Goal: Task Accomplishment & Management: Use online tool/utility

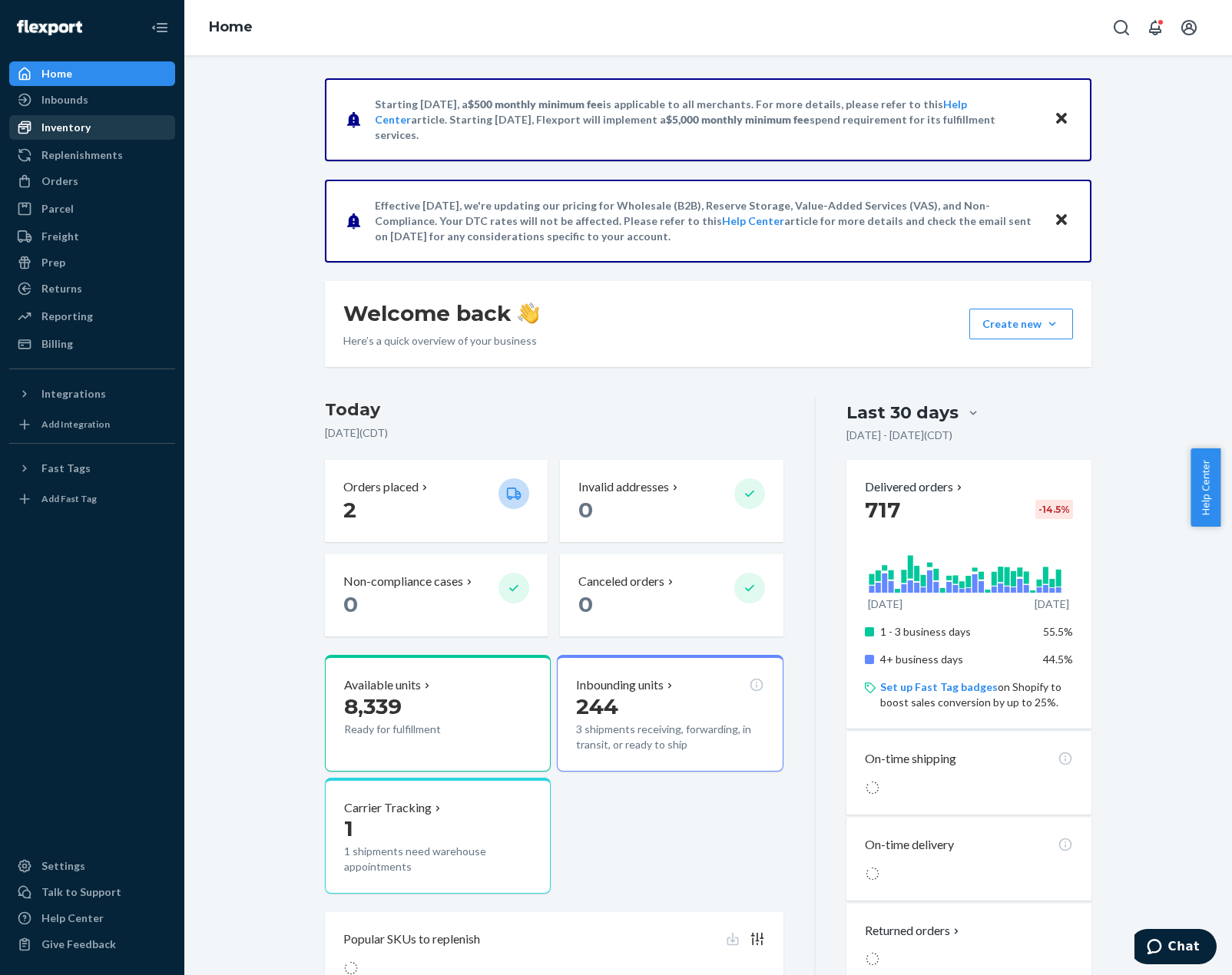
click at [108, 128] on div "Inventory" at bounding box center [92, 127] width 163 height 22
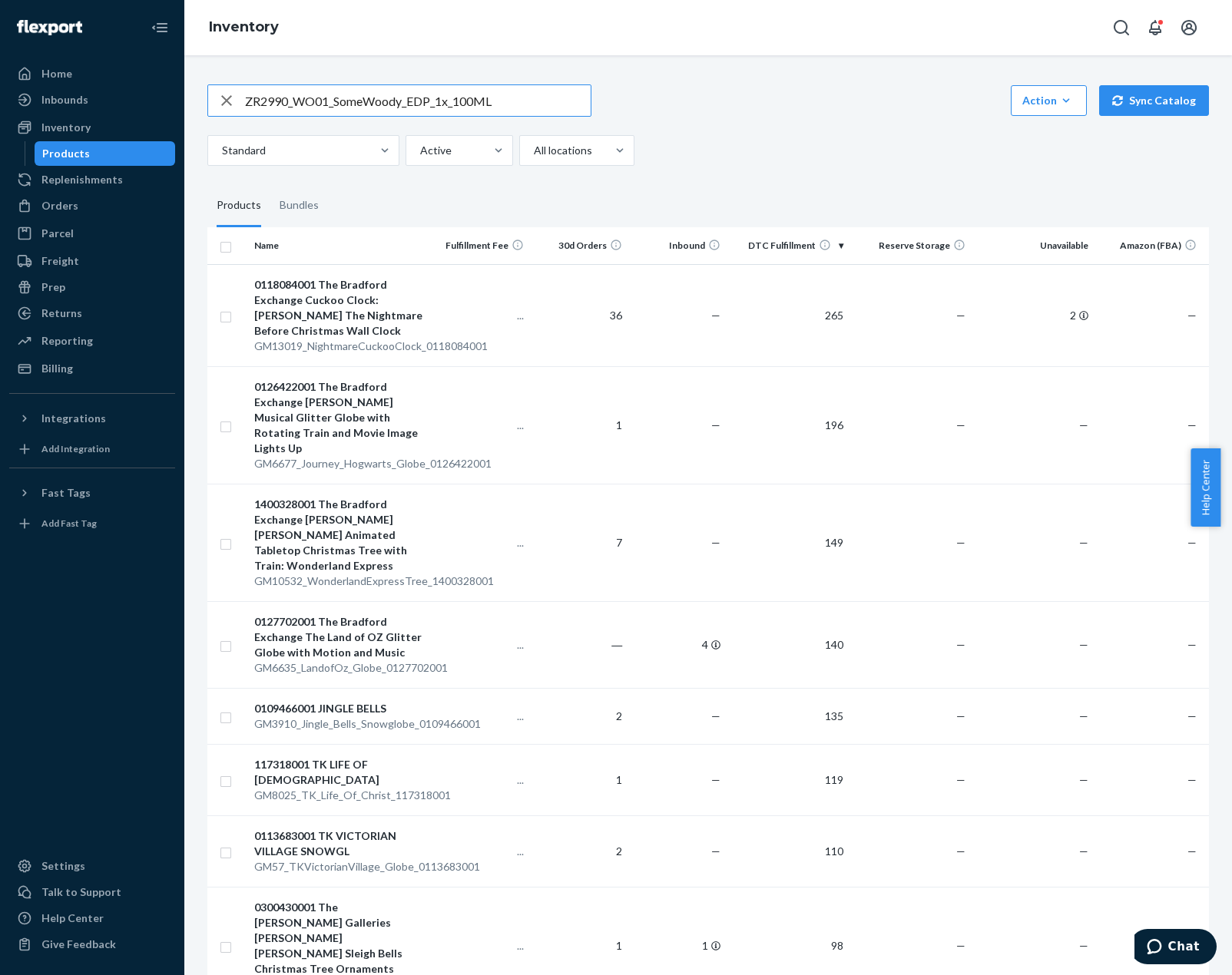
type input "ZR2990_WO01_SomeWoody_EDP_1x_100ML"
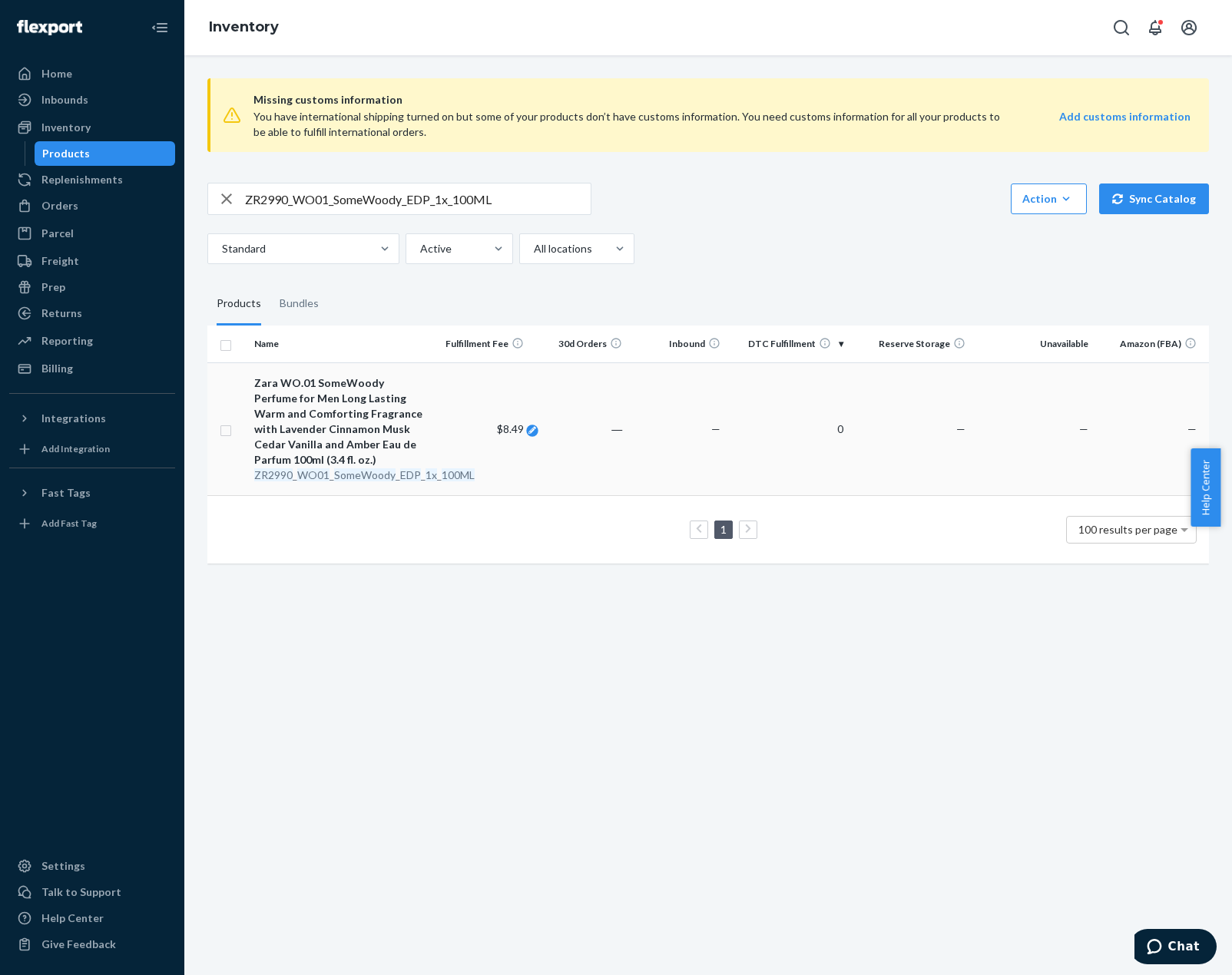
click at [500, 429] on span "$8.49" at bounding box center [510, 429] width 27 height 13
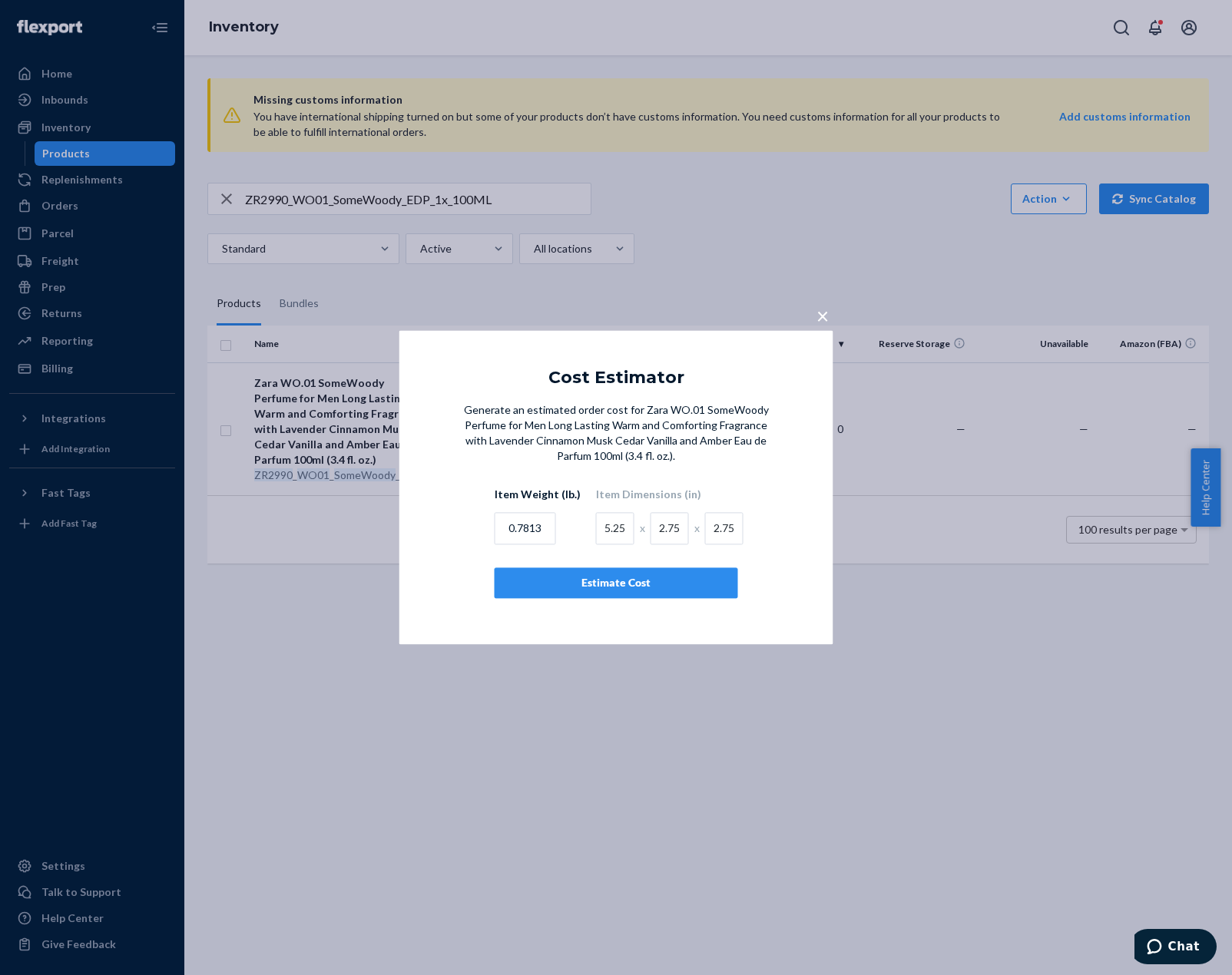
click at [823, 315] on span "×" at bounding box center [823, 315] width 13 height 26
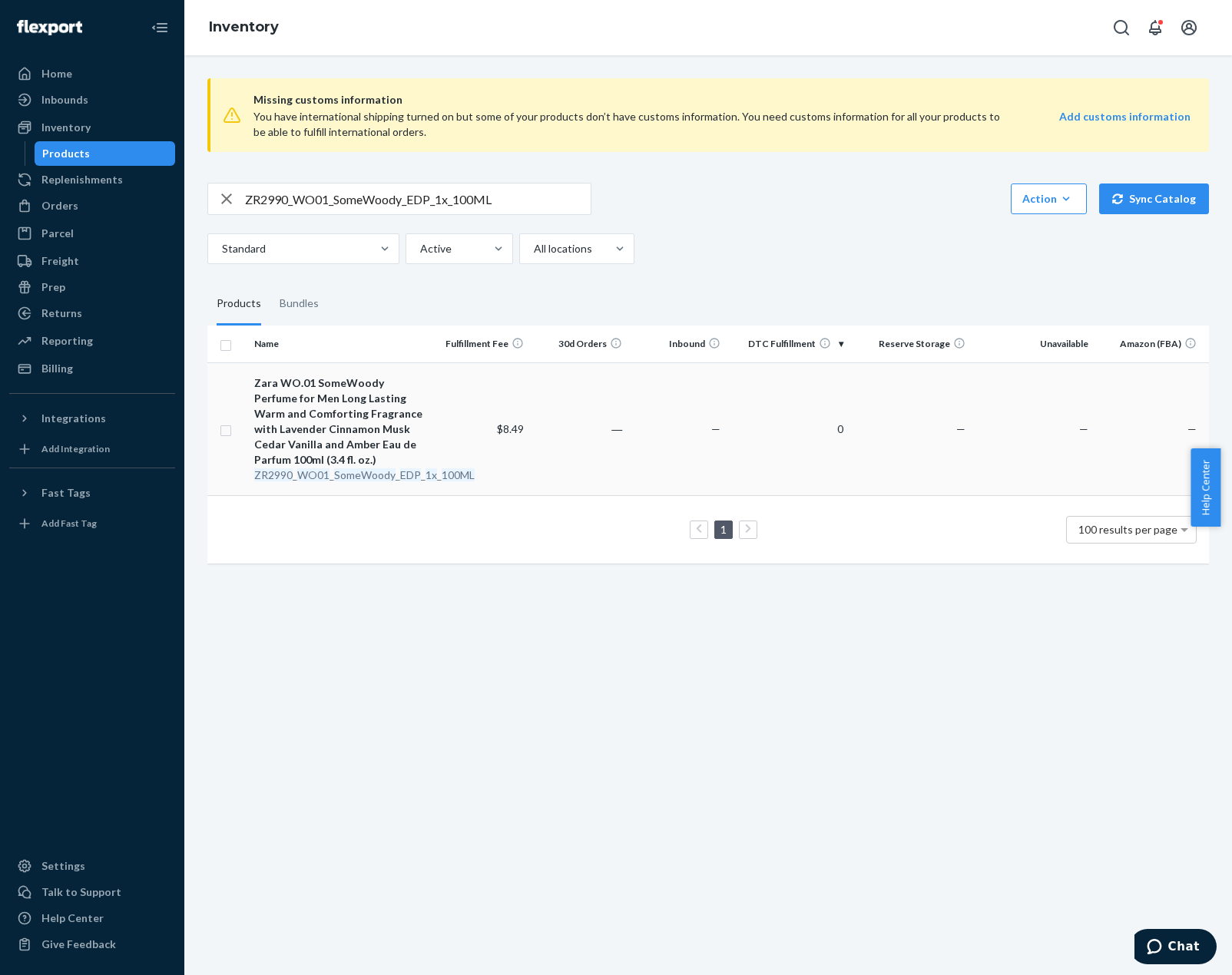
click at [737, 460] on td "0" at bounding box center [788, 428] width 123 height 133
click at [535, 199] on input "ZR2990_WO01_SomeWoody_EDP_1x_100ML" at bounding box center [417, 199] width 346 height 31
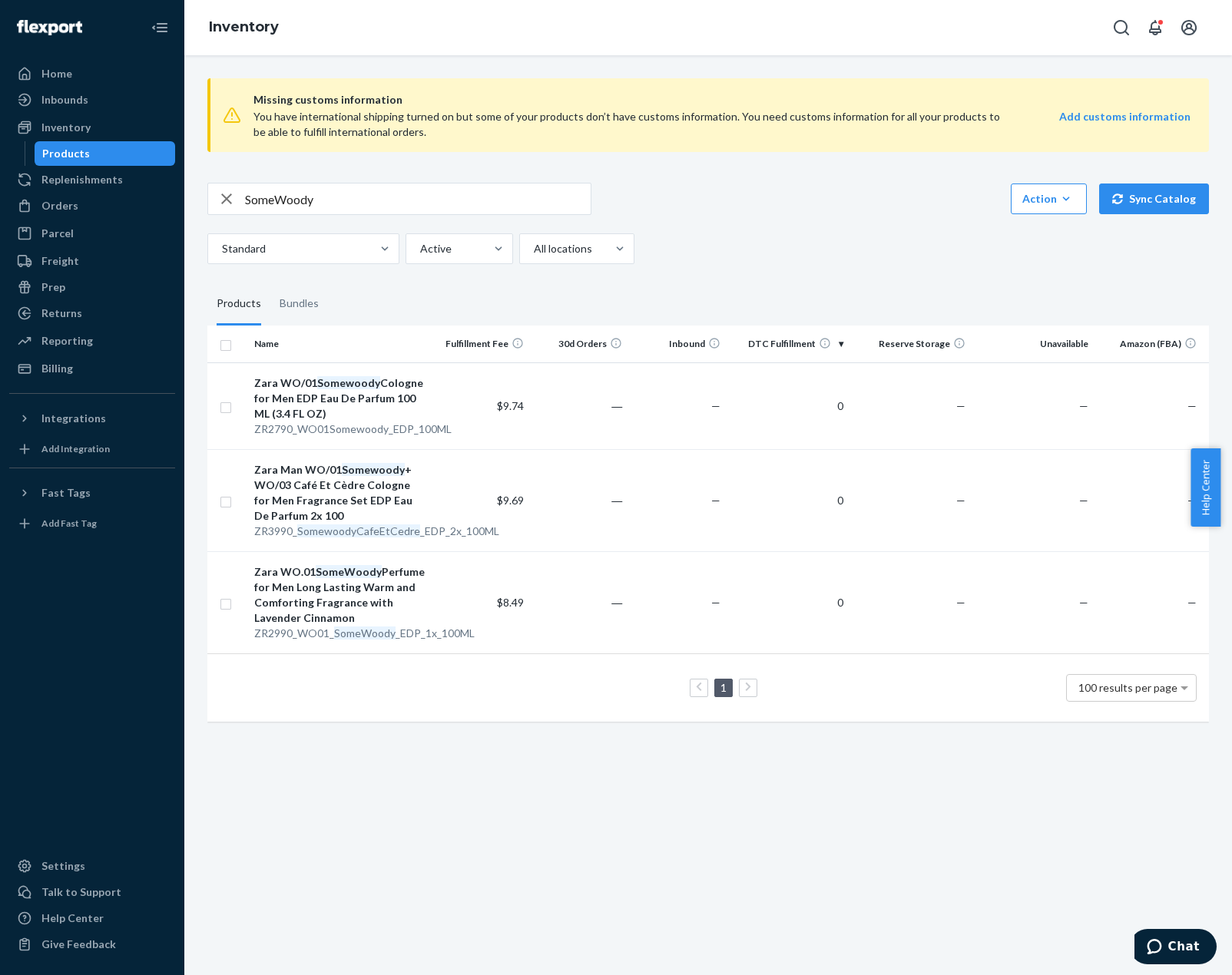
click at [300, 209] on input "SomeWoody" at bounding box center [417, 199] width 346 height 31
paste input "TL5950_GreenStride_HikeBoots_LGrey_7.5"
type input "TL5950_GreenStride_HikeBoots_LGrey_7.5"
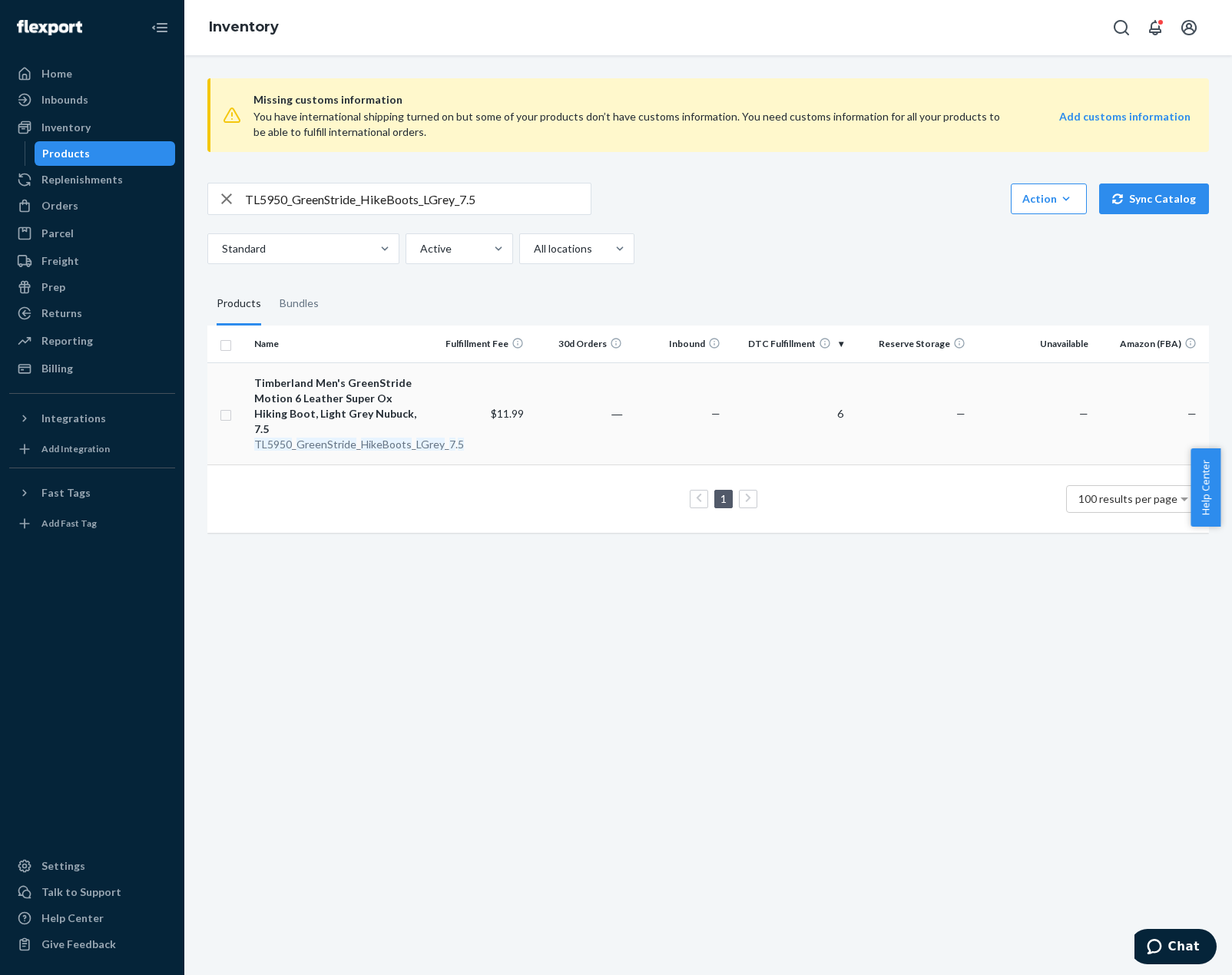
click at [972, 407] on td "—" at bounding box center [1033, 413] width 123 height 102
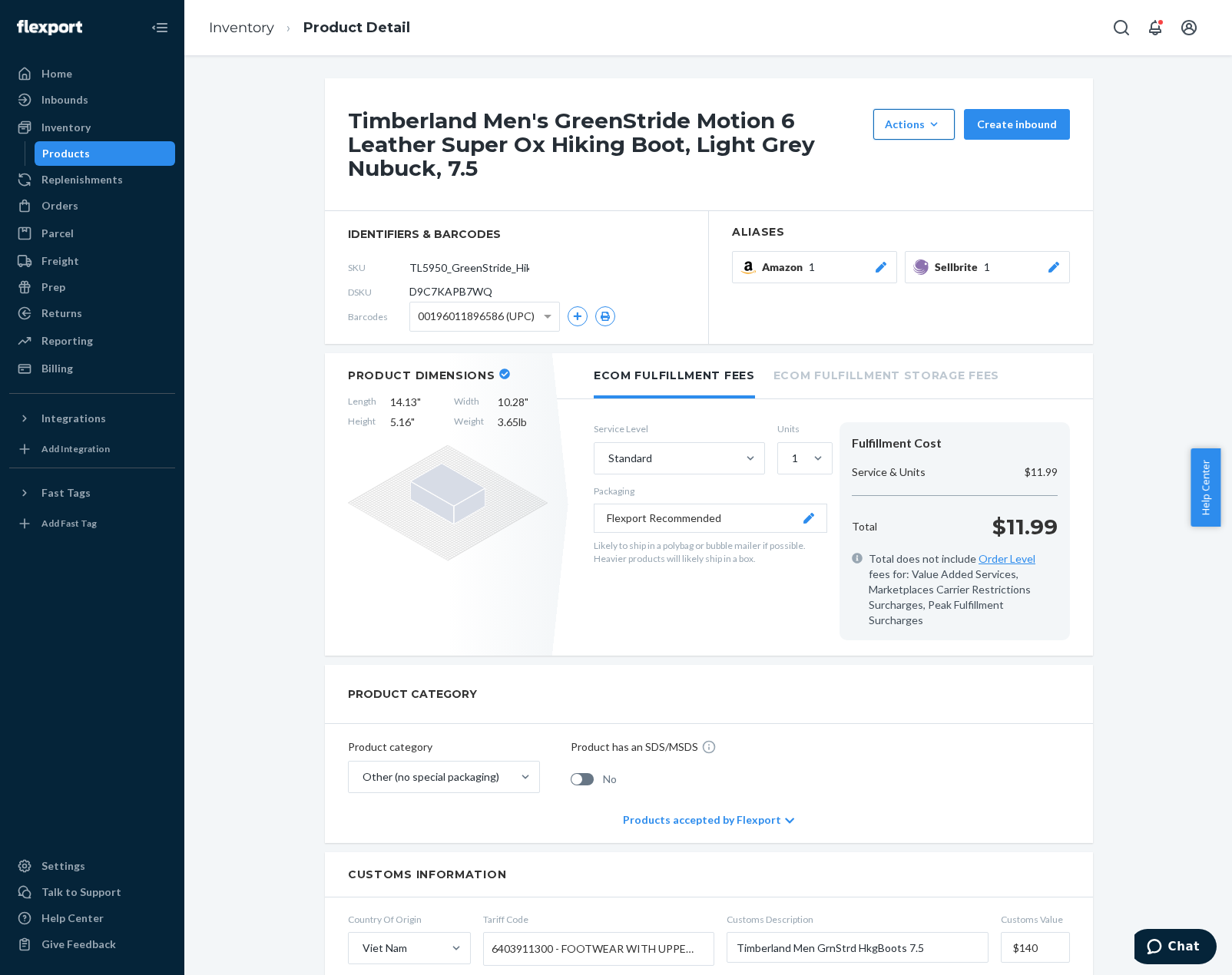
click at [920, 133] on button "Actions Hide Request removal" at bounding box center [914, 125] width 81 height 31
click at [1067, 163] on div "Actions Hide Request removal Create inbound" at bounding box center [972, 144] width 206 height 70
click at [1152, 133] on div "Timberland Men's GreenStride Motion 6 Leather Super Ox Hiking Boot, Light Grey …" at bounding box center [708, 825] width 1024 height 1494
drag, startPoint x: 89, startPoint y: 204, endPoint x: 115, endPoint y: 200, distance: 26.3
click at [89, 204] on div "Orders" at bounding box center [92, 206] width 163 height 22
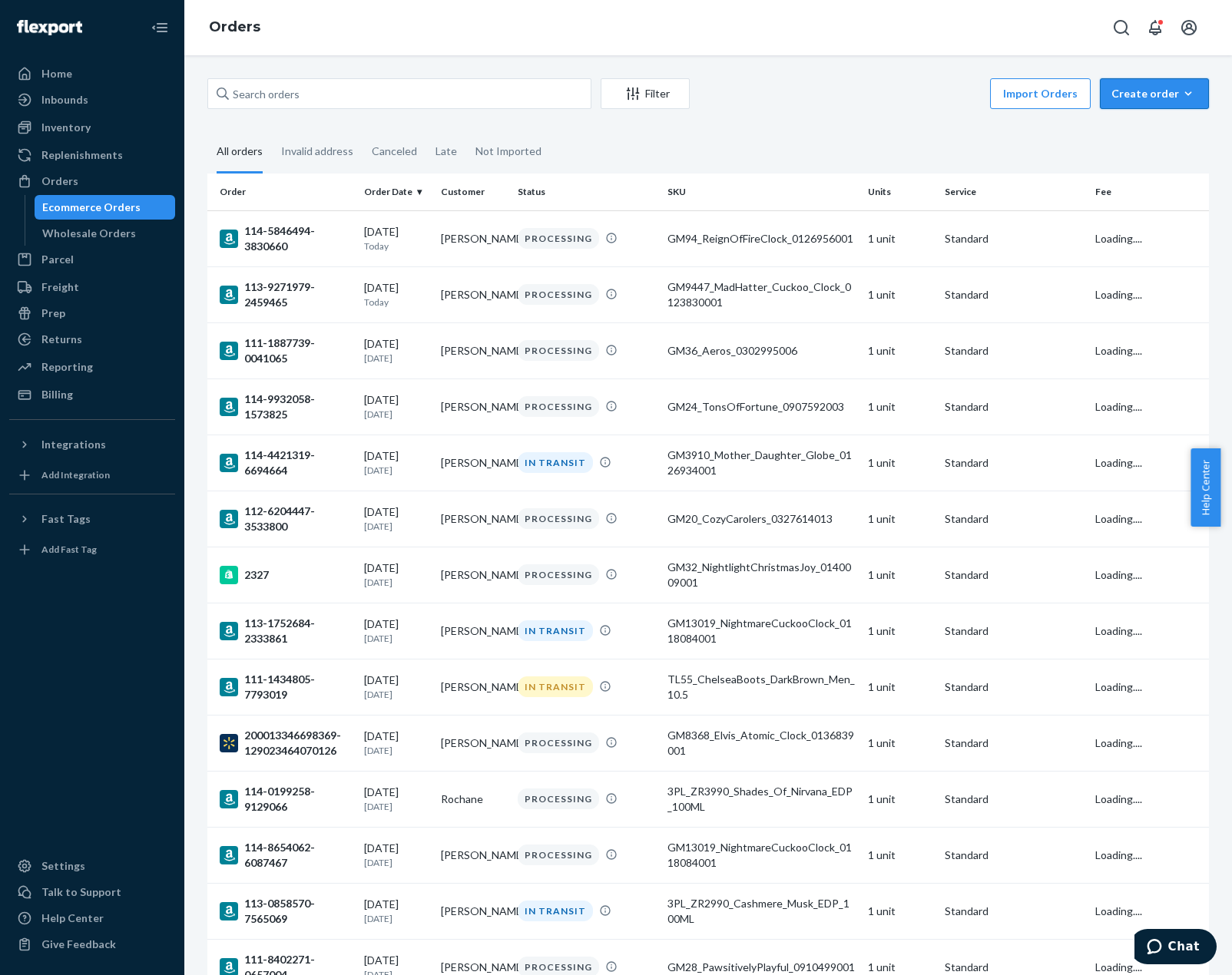
drag, startPoint x: 1126, startPoint y: 96, endPoint x: 1142, endPoint y: 128, distance: 35.8
click at [1126, 97] on div "Create order" at bounding box center [1153, 93] width 86 height 15
click at [1159, 131] on span "Ecommerce order" at bounding box center [1162, 131] width 95 height 11
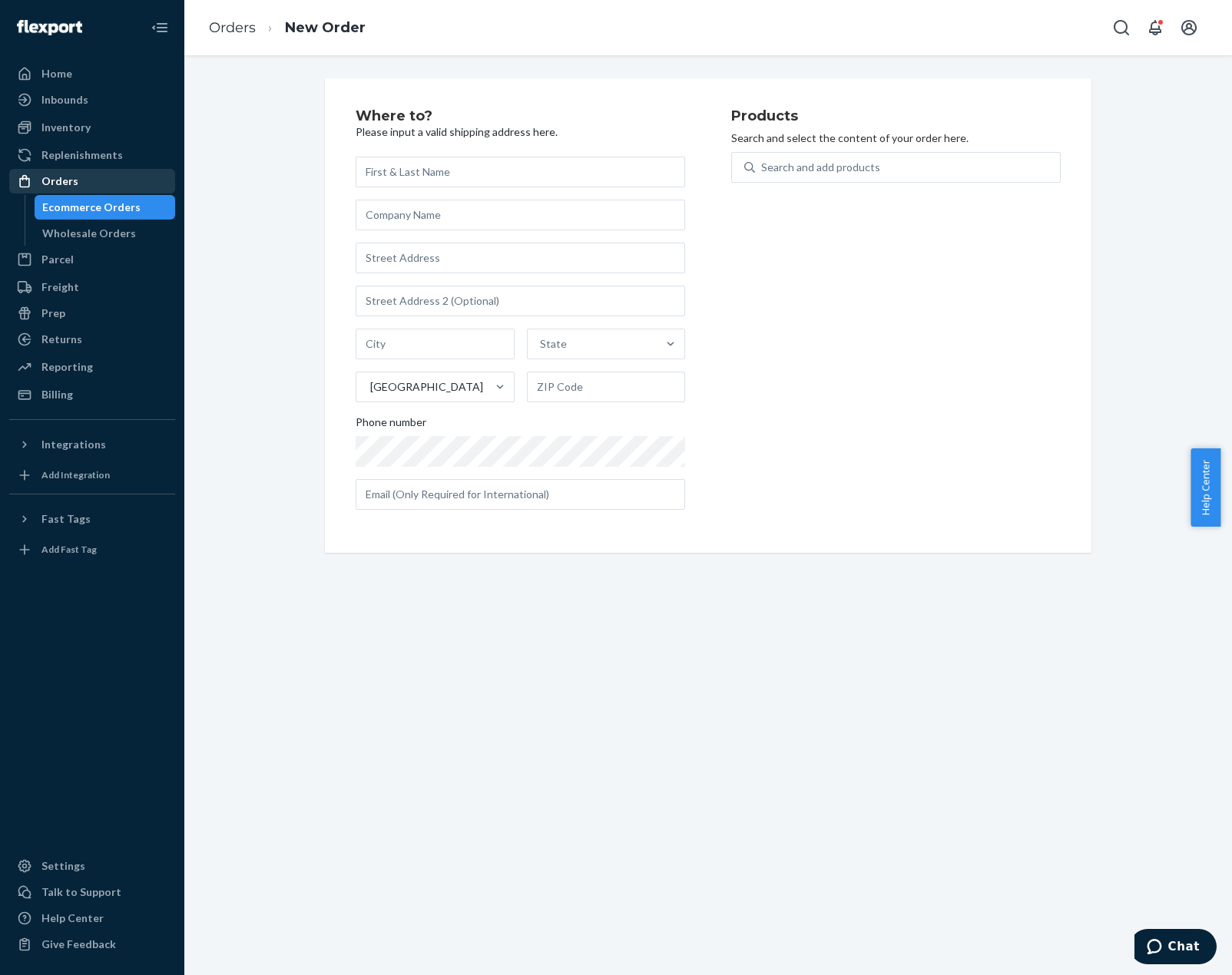
click at [153, 178] on div "Orders" at bounding box center [92, 181] width 163 height 22
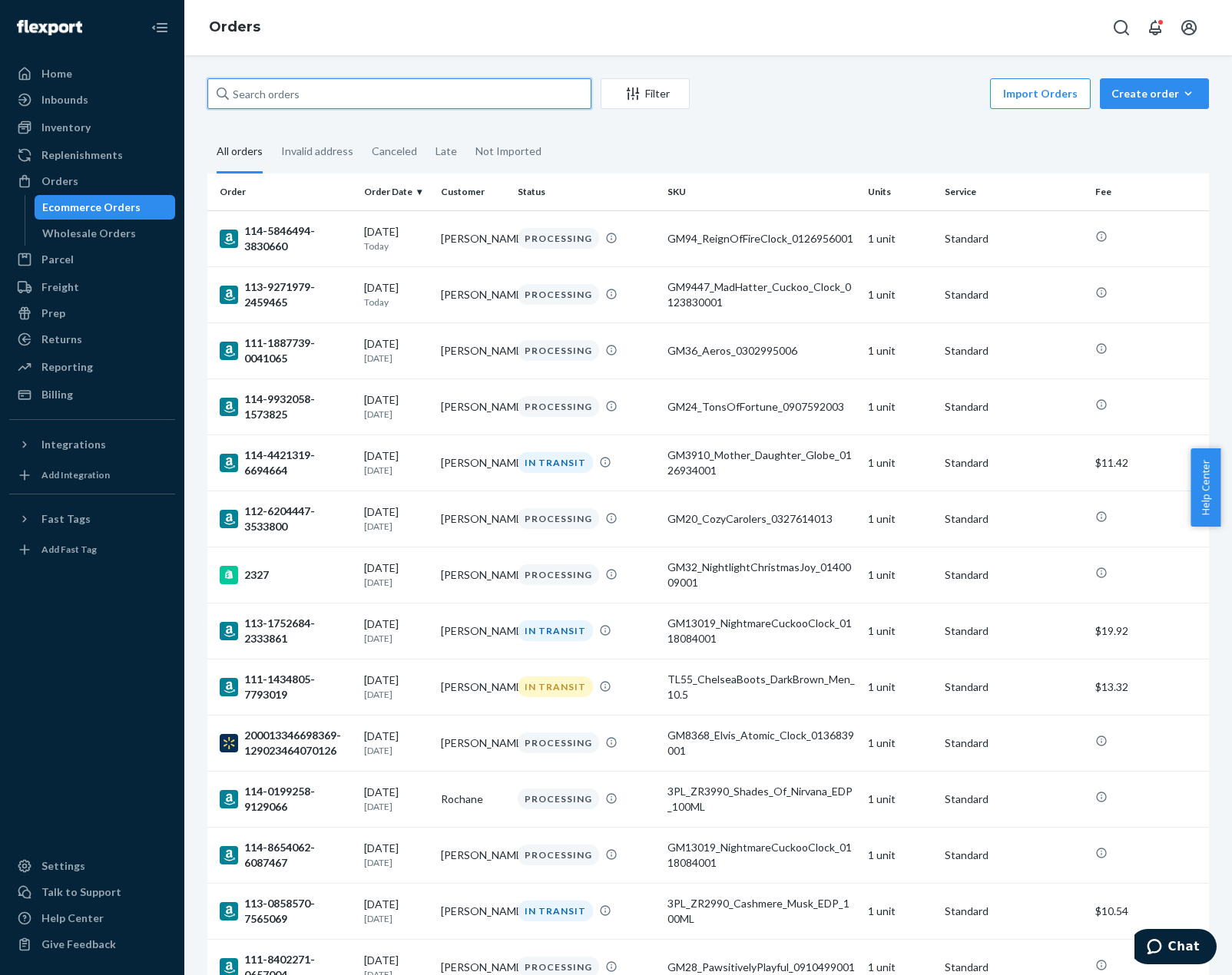
click at [346, 91] on input "text" at bounding box center [399, 94] width 384 height 31
paste input "[PHONE_NUMBER]"
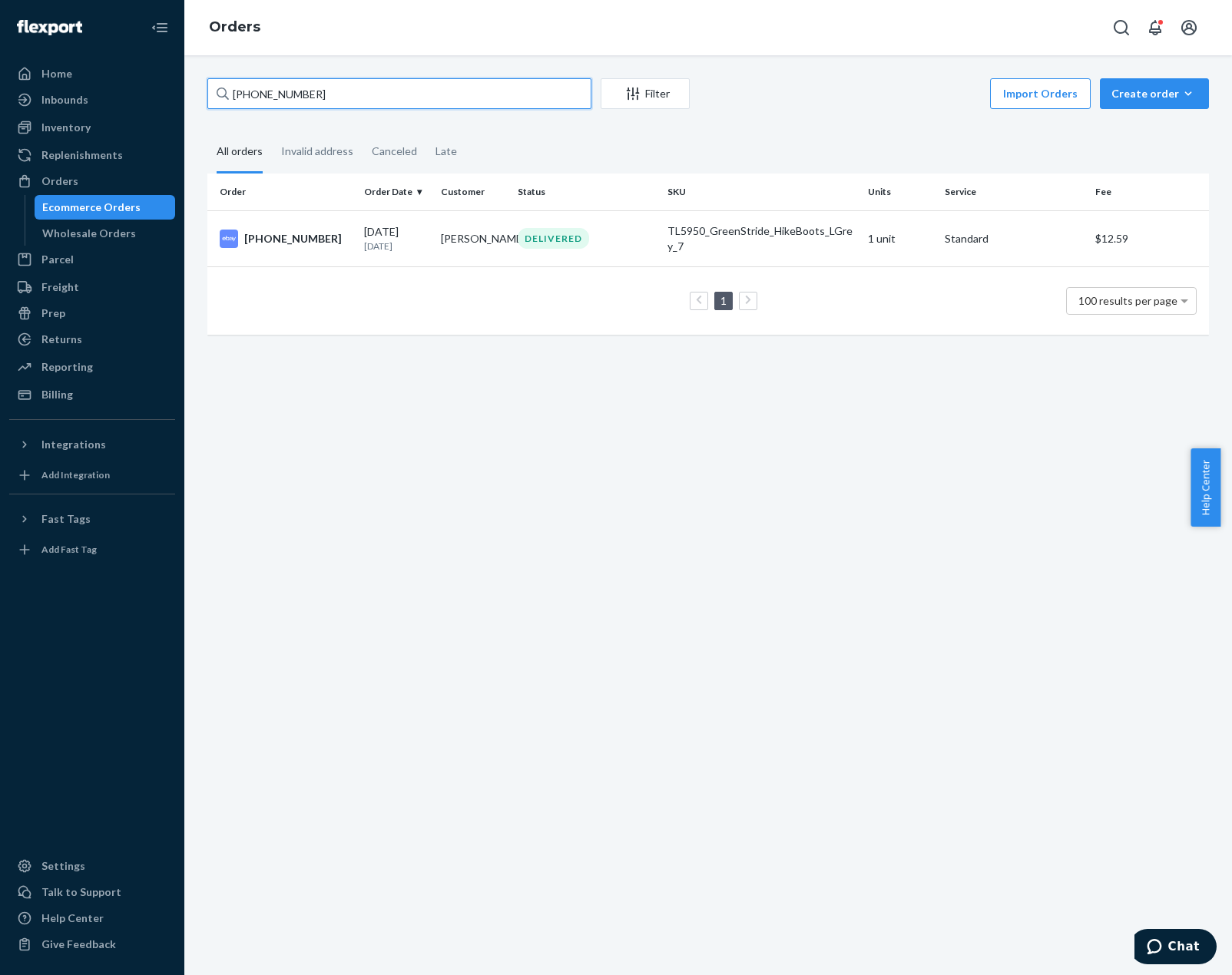
type input "[PHONE_NUMBER]"
click at [500, 242] on td "[PERSON_NAME]" at bounding box center [472, 238] width 77 height 56
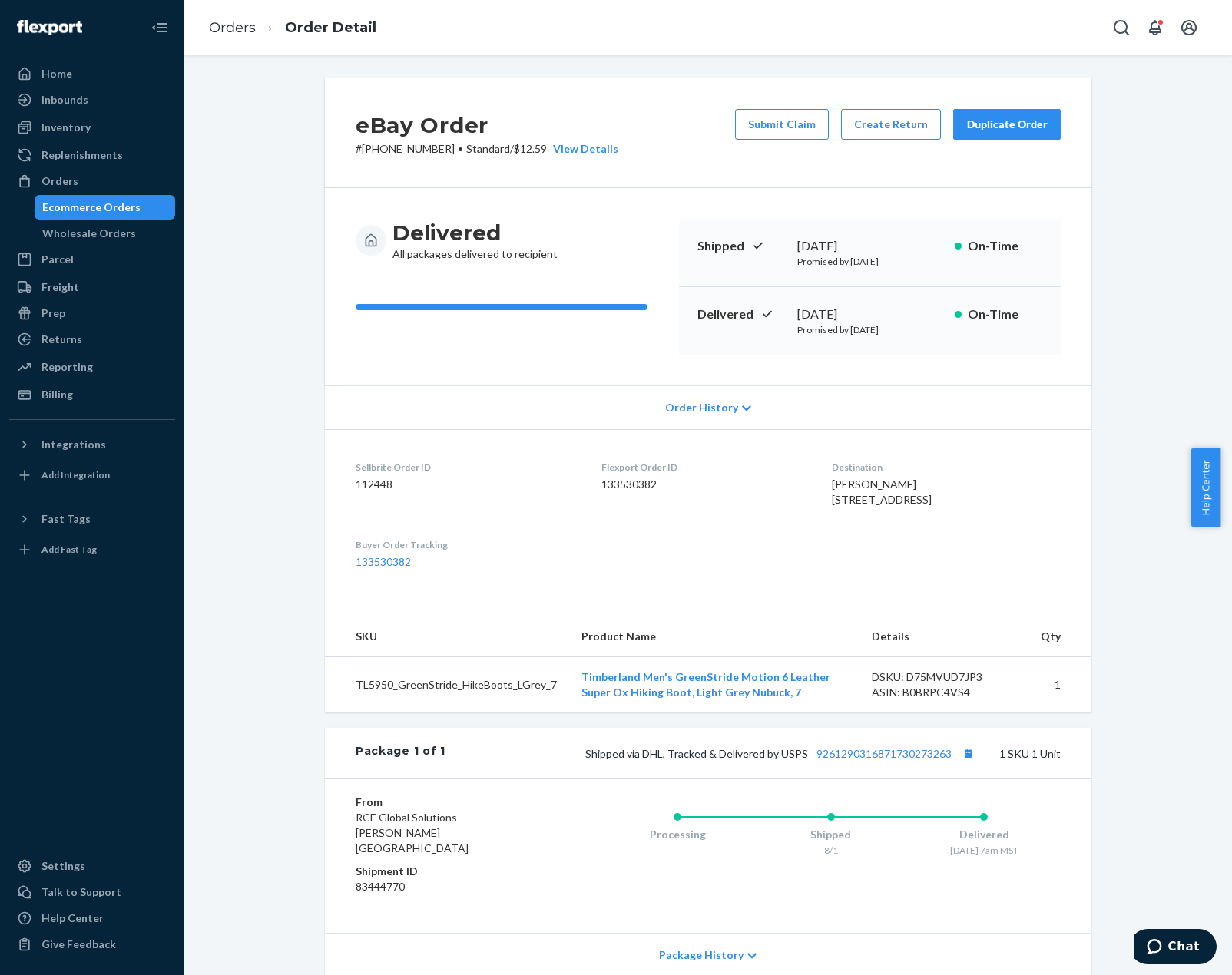
click at [984, 125] on div "Duplicate Order" at bounding box center [1007, 124] width 81 height 15
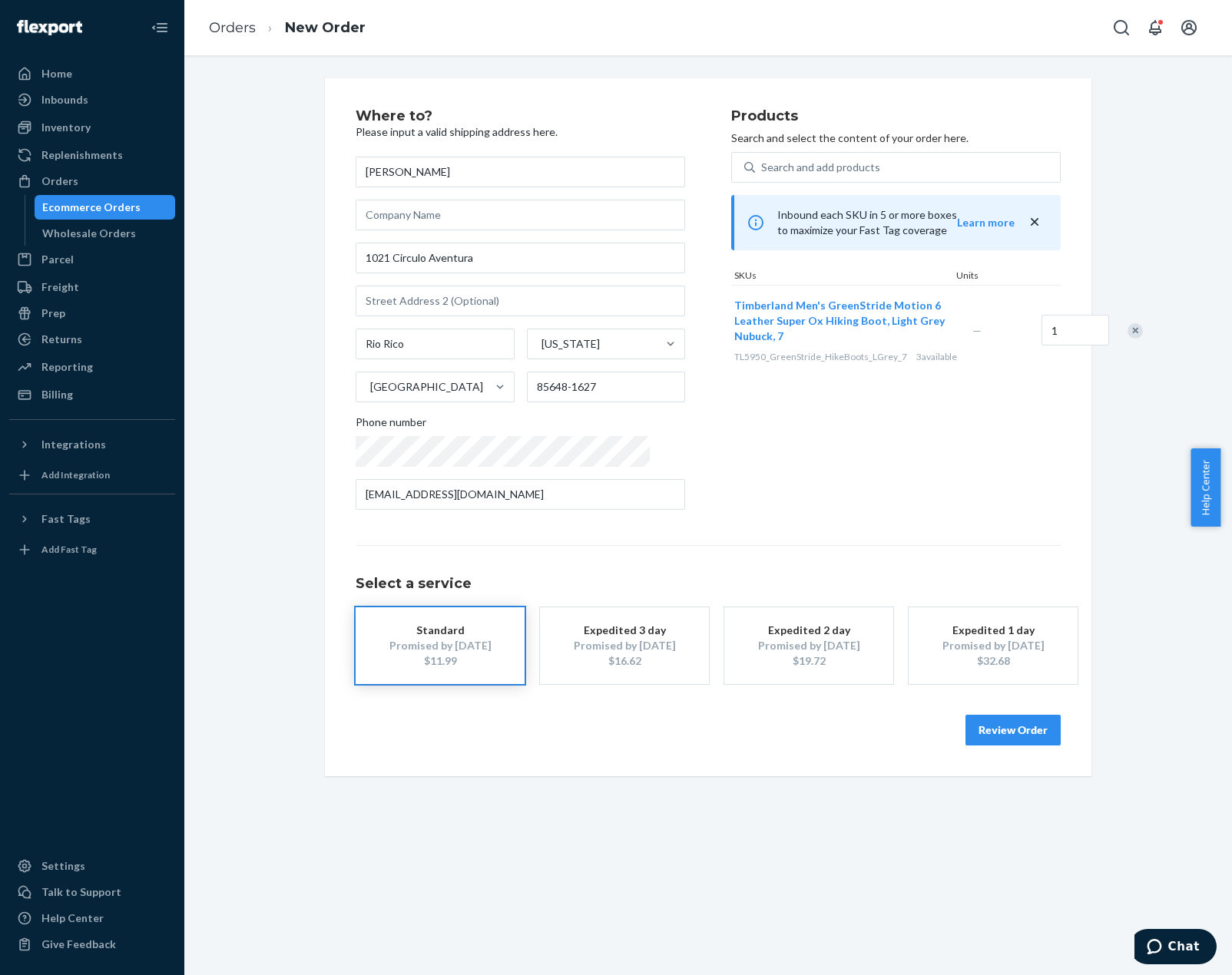
click at [734, 354] on span "TL5950_GreenStride_HikeBoots_LGrey_7" at bounding box center [820, 357] width 173 height 12
copy div "TL5950_GreenStride_HikeBoots_LGrey_7 3"
click at [798, 164] on div "Search and add products" at bounding box center [821, 167] width 119 height 15
click at [762, 164] on input "Search and add products" at bounding box center [762, 167] width 2 height 15
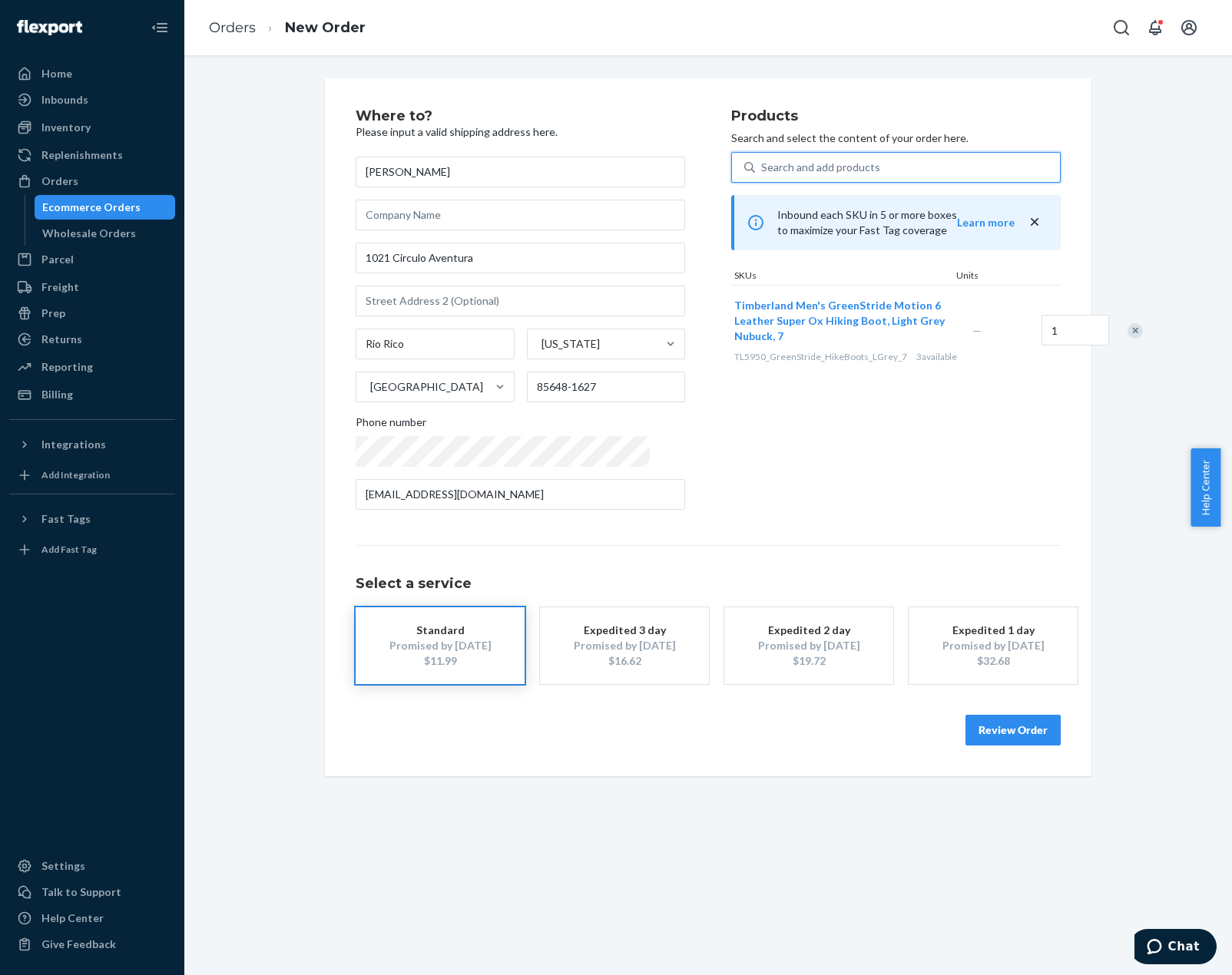
paste input "TL5950_GreenStride_HikeBoots_LGrey_73"
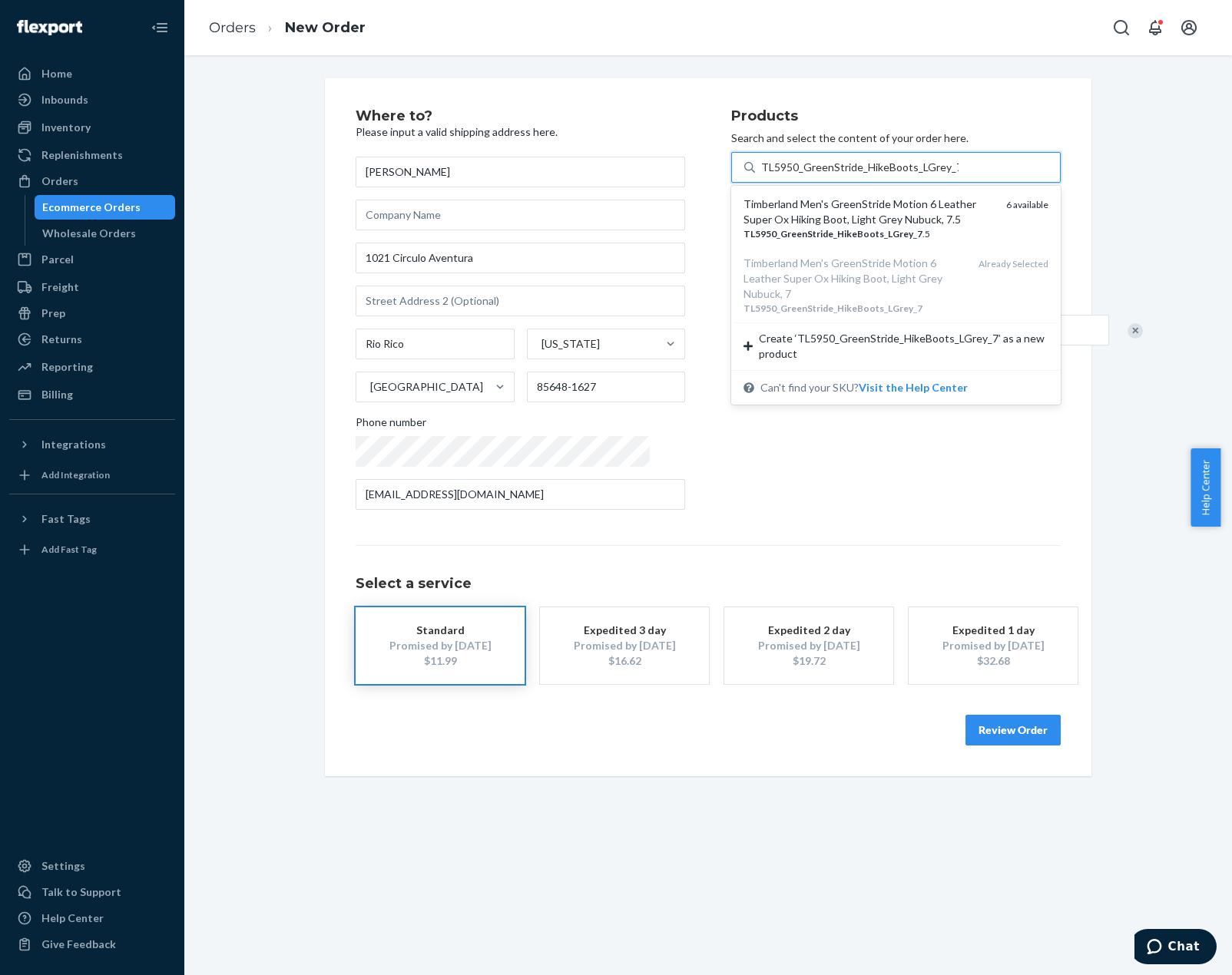
type input "TL5950_GreenStride_HikeBoots_LGrey_7.5"
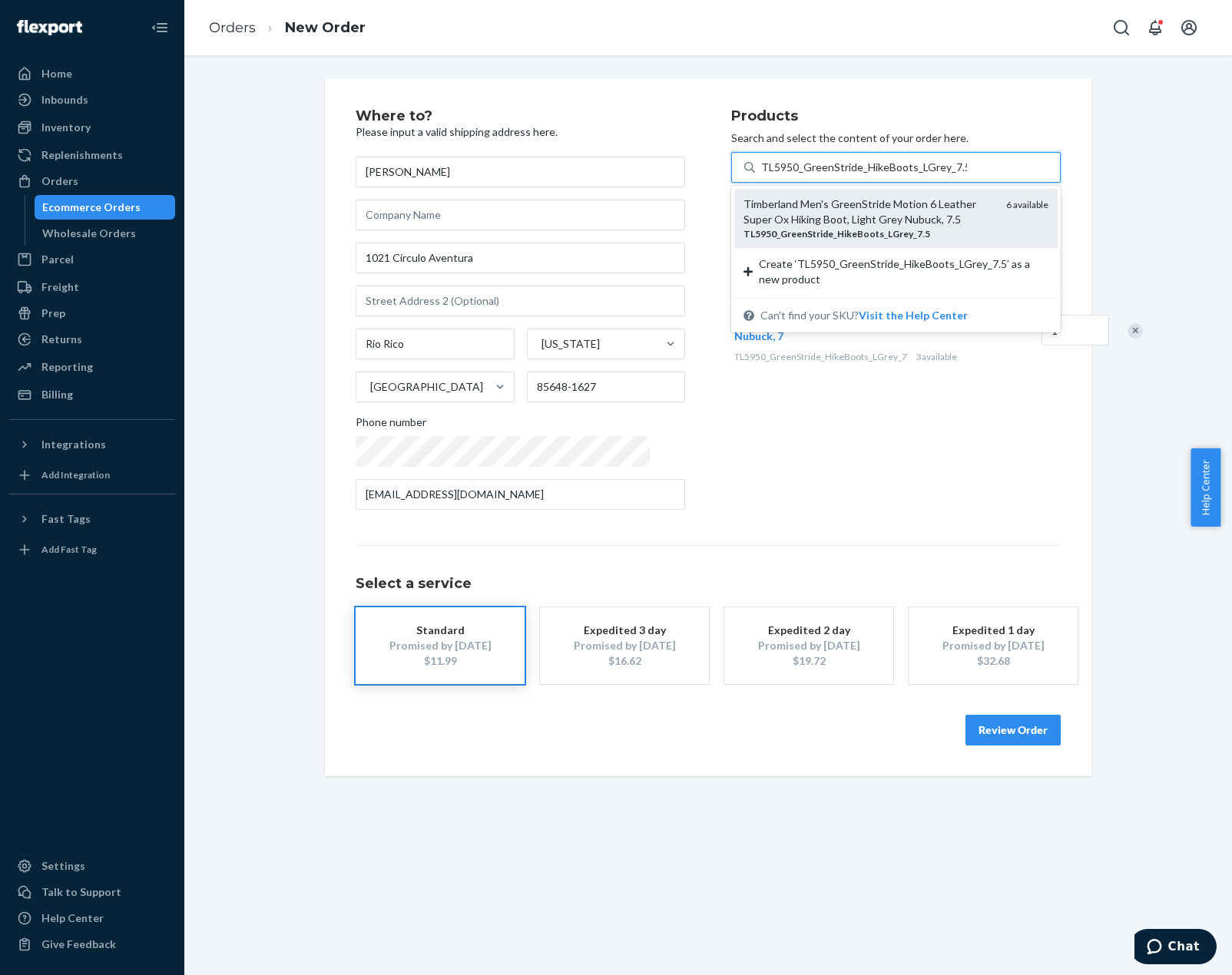
click at [962, 212] on div "Timberland Men's GreenStride Motion 6 Leather Super Ox Hiking Boot, Light Grey …" at bounding box center [868, 212] width 250 height 31
click at [962, 175] on input "TL5950_GreenStride_HikeBoots_LGrey_7.5" at bounding box center [864, 167] width 206 height 15
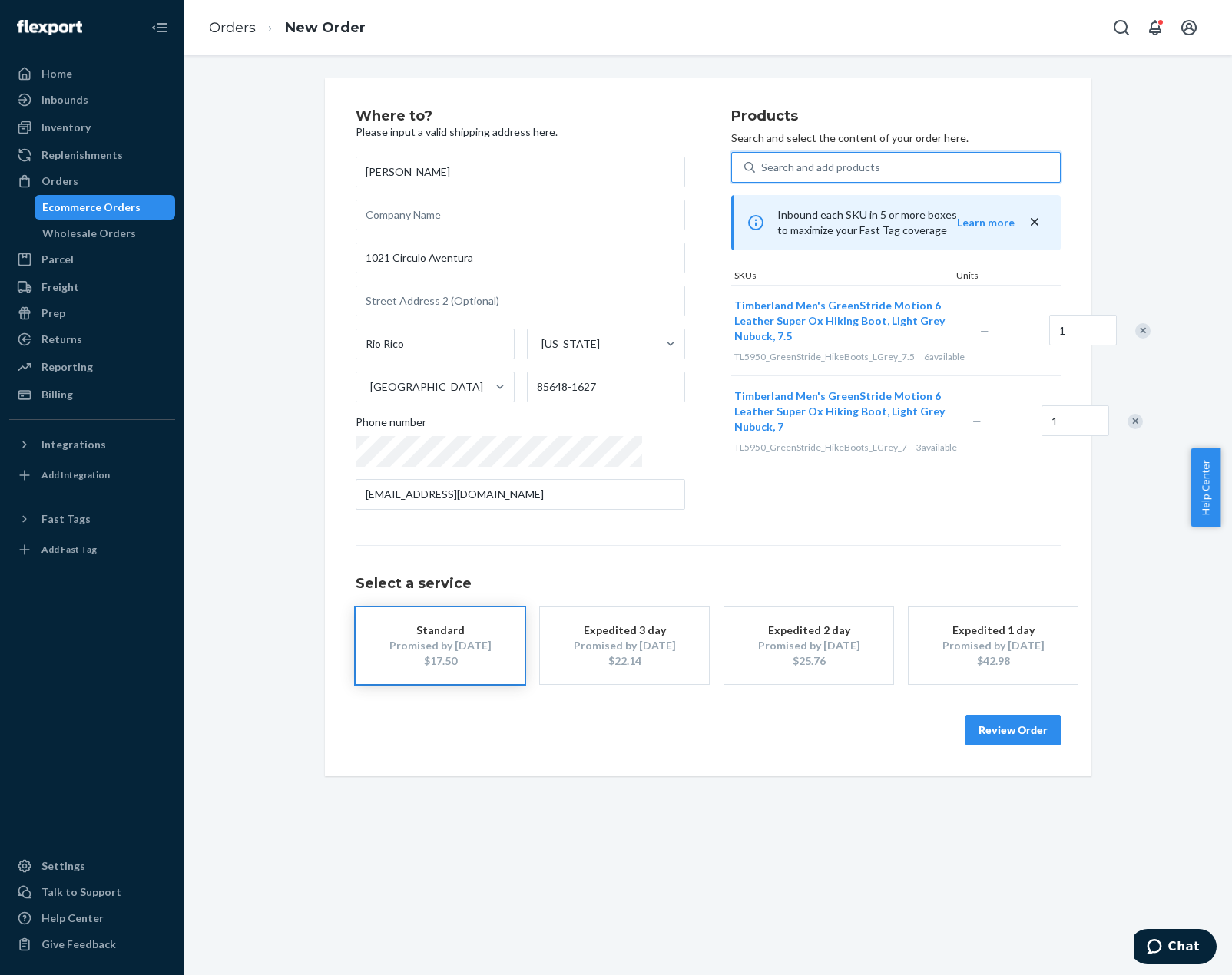
click at [1127, 429] on div "Remove Item" at bounding box center [1134, 421] width 15 height 15
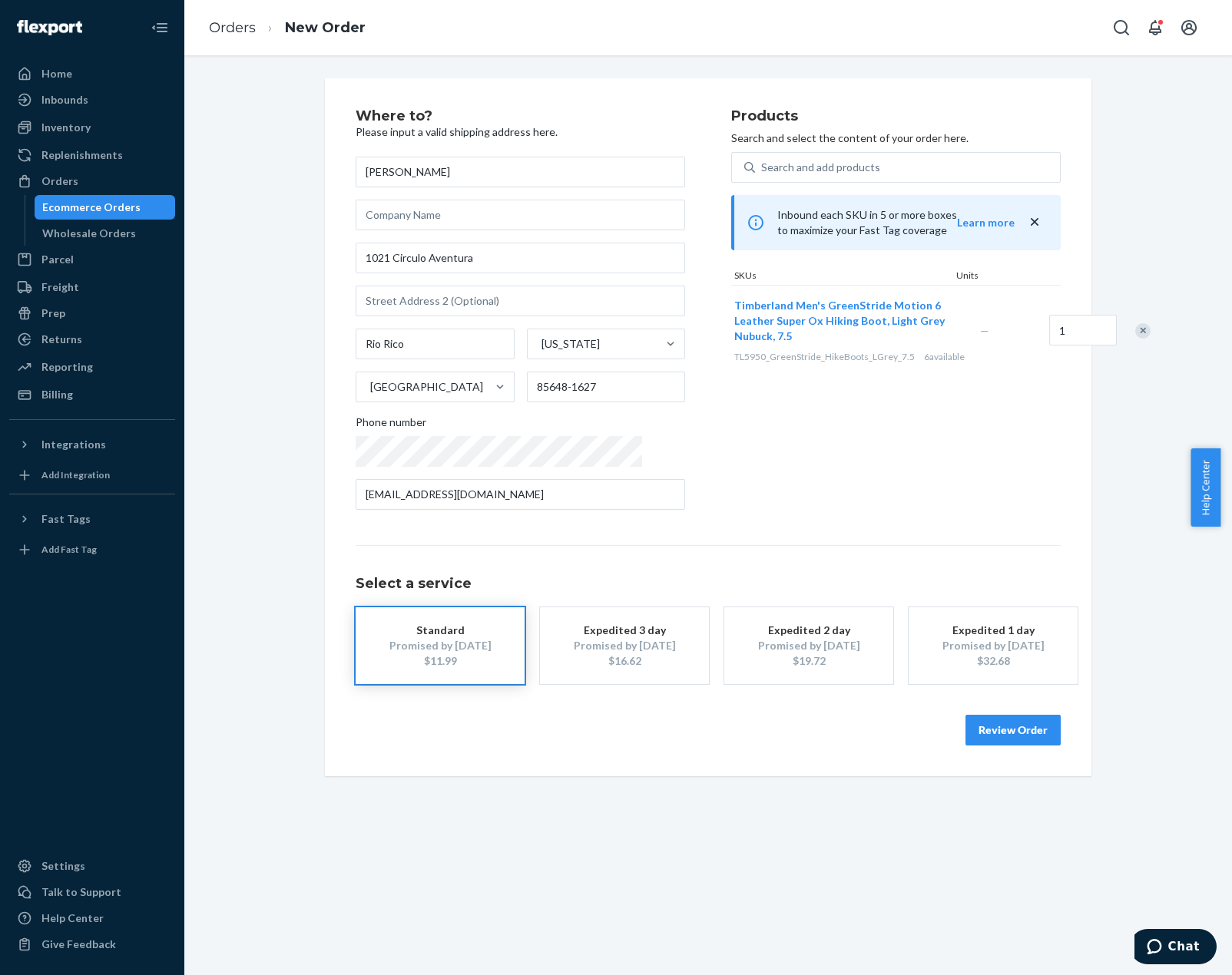
click at [1021, 725] on button "Review Order" at bounding box center [1013, 730] width 95 height 31
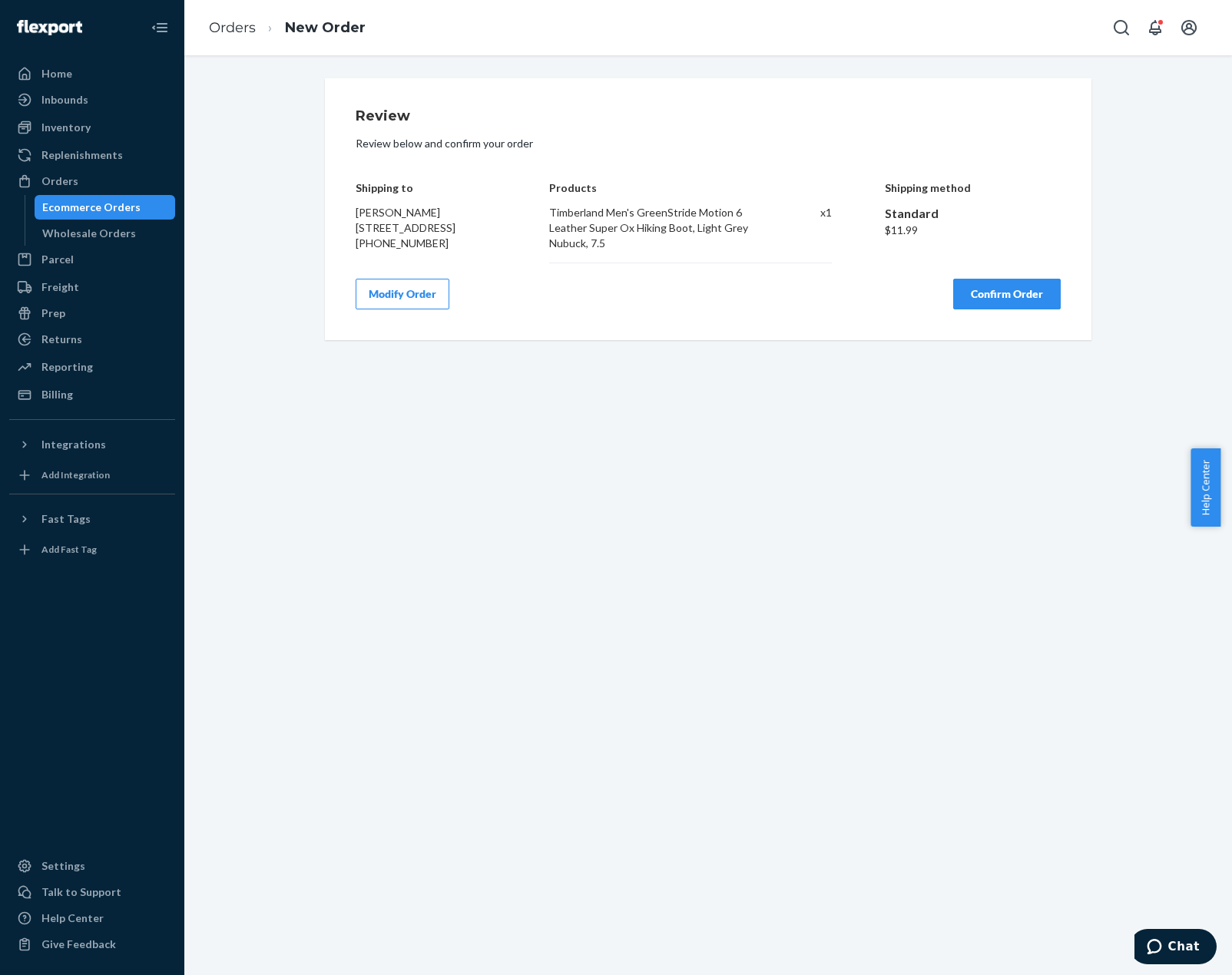
click at [1034, 296] on button "Confirm Order" at bounding box center [1006, 294] width 107 height 31
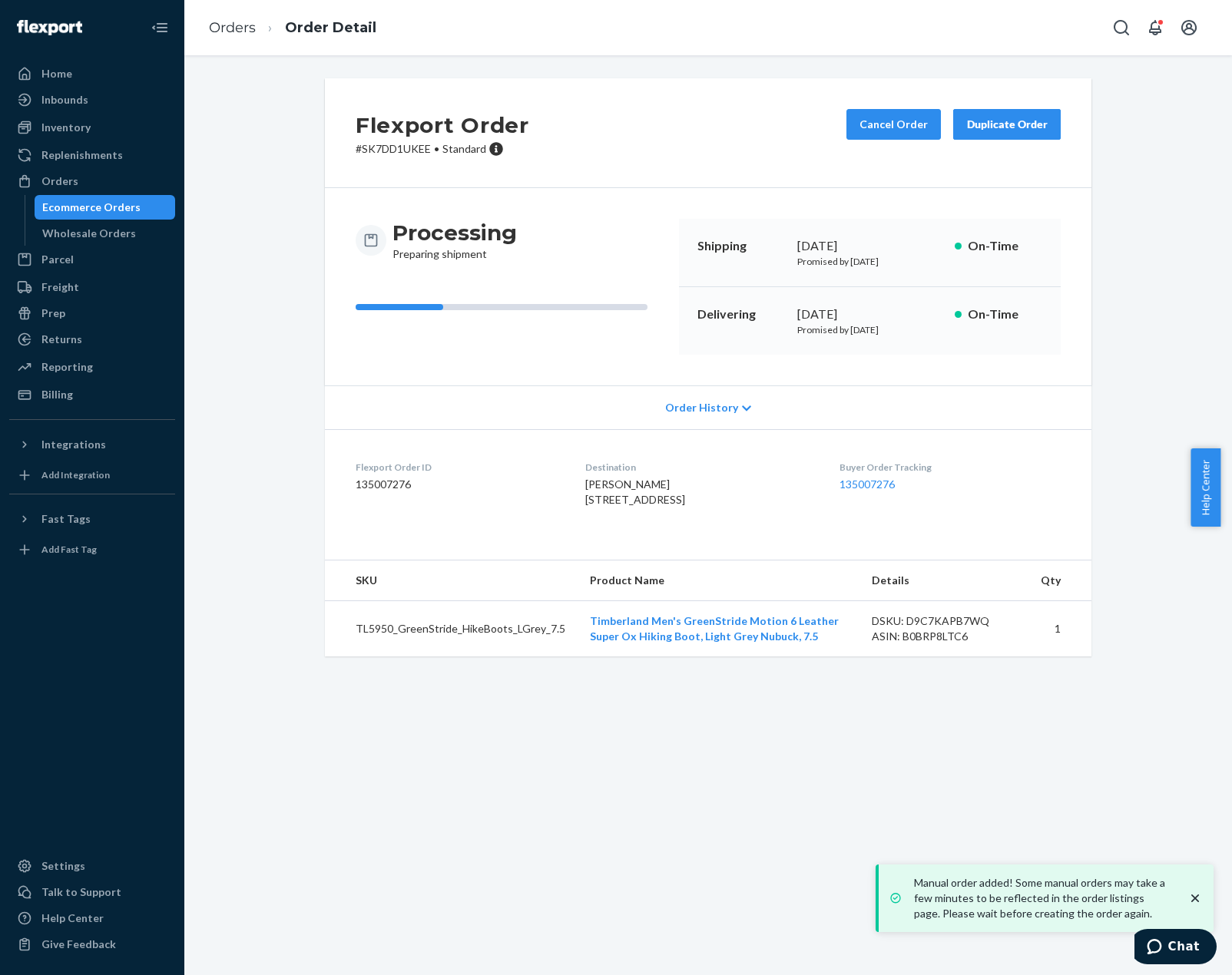
click at [561, 939] on div "Flexport Order # SK7DD1UKEE • Standard Cancel Order Duplicate Order Processing …" at bounding box center [708, 515] width 1048 height 920
